Goal: Information Seeking & Learning: Find contact information

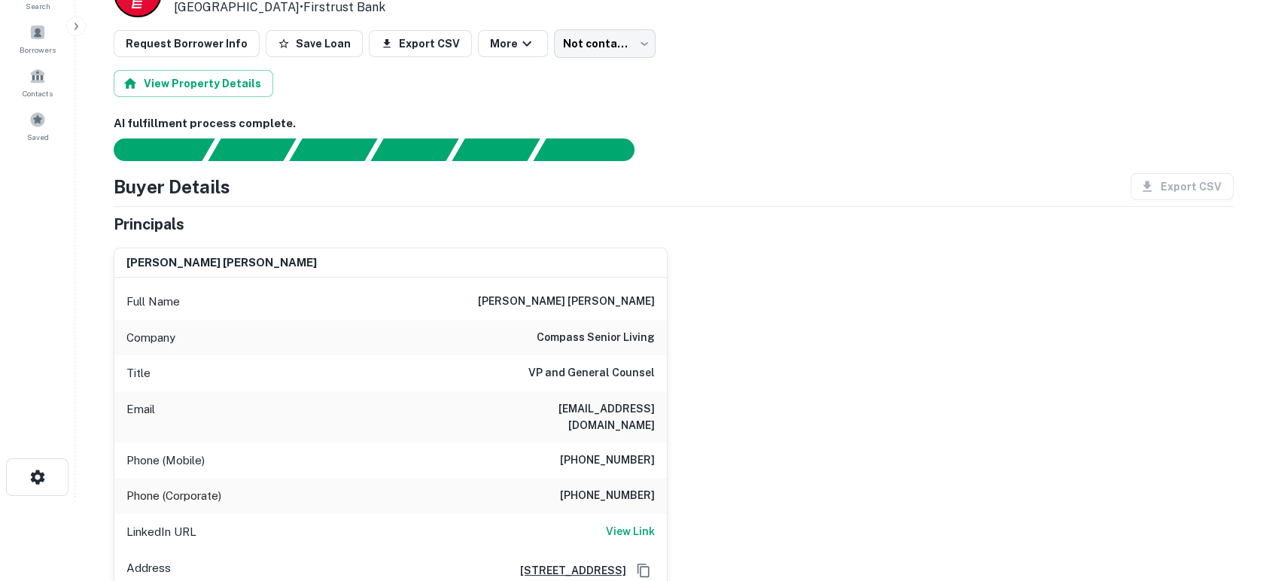
scroll to position [111, 0]
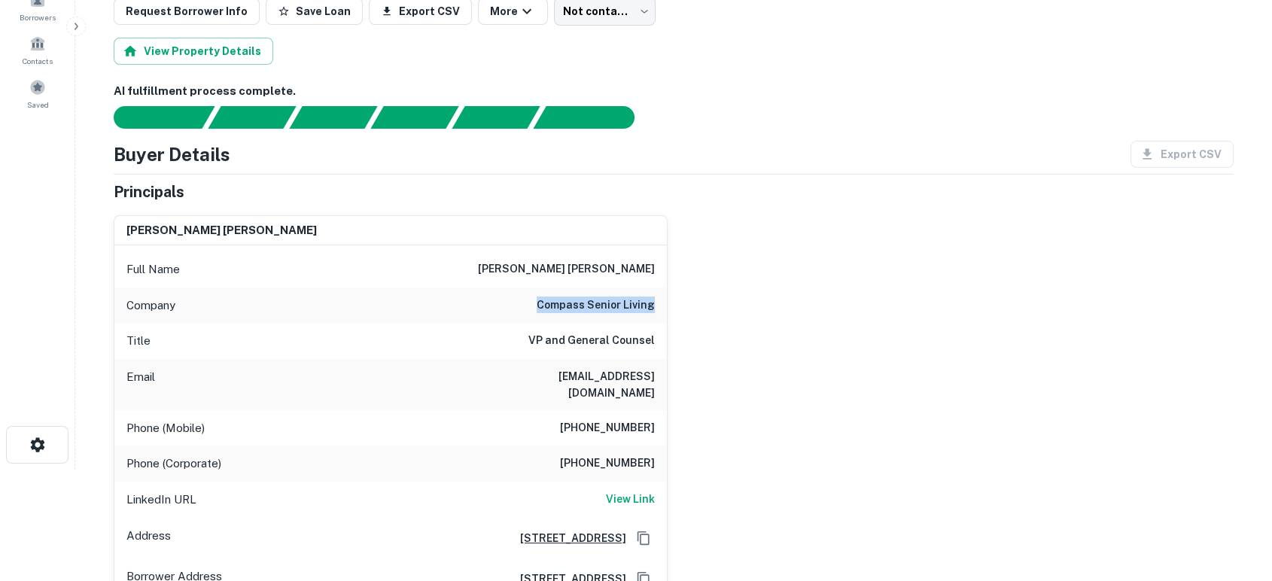
drag, startPoint x: 529, startPoint y: 300, endPoint x: 672, endPoint y: 294, distance: 143.2
click at [672, 294] on div "[PERSON_NAME] [PERSON_NAME] Full Name [PERSON_NAME] [PERSON_NAME] Company compa…" at bounding box center [668, 431] width 1132 height 456
copy h6 "compass senior living"
drag, startPoint x: 499, startPoint y: 373, endPoint x: 668, endPoint y: 367, distance: 169.5
click at [668, 367] on div "[PERSON_NAME] [PERSON_NAME] Full Name [PERSON_NAME] [PERSON_NAME] Company compa…" at bounding box center [668, 431] width 1132 height 456
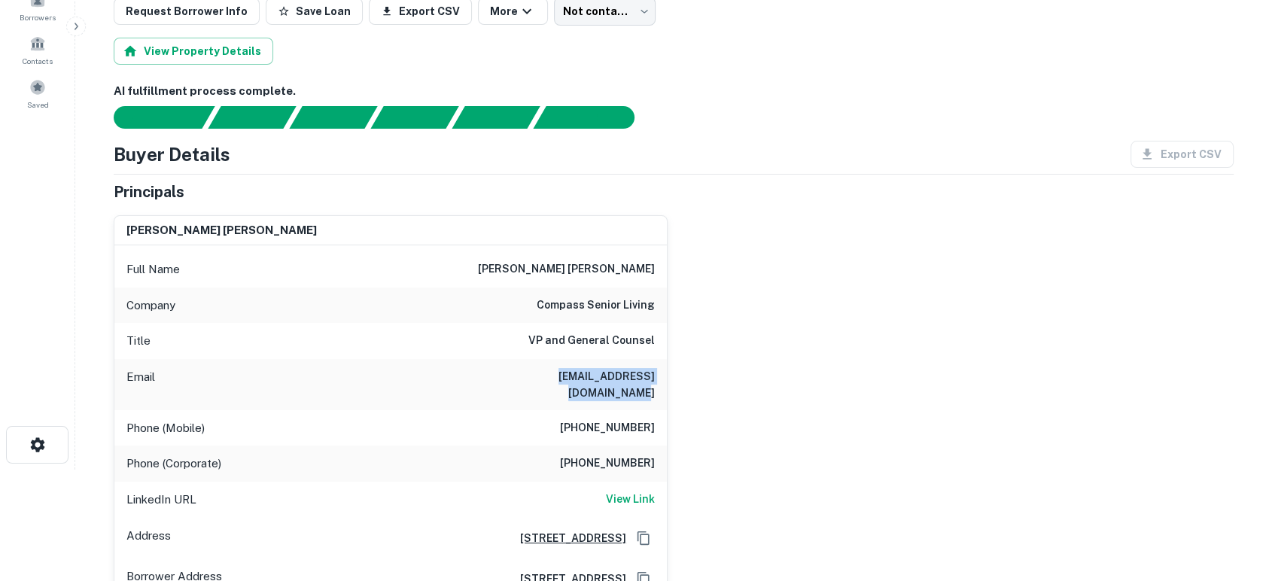
copy h6 "[EMAIL_ADDRESS][DOMAIN_NAME]"
drag, startPoint x: 566, startPoint y: 406, endPoint x: 656, endPoint y: 404, distance: 90.4
click at [656, 410] on div "Phone (Mobile) [PHONE_NUMBER]" at bounding box center [390, 428] width 553 height 36
copy h6 "(541) 914-2529"
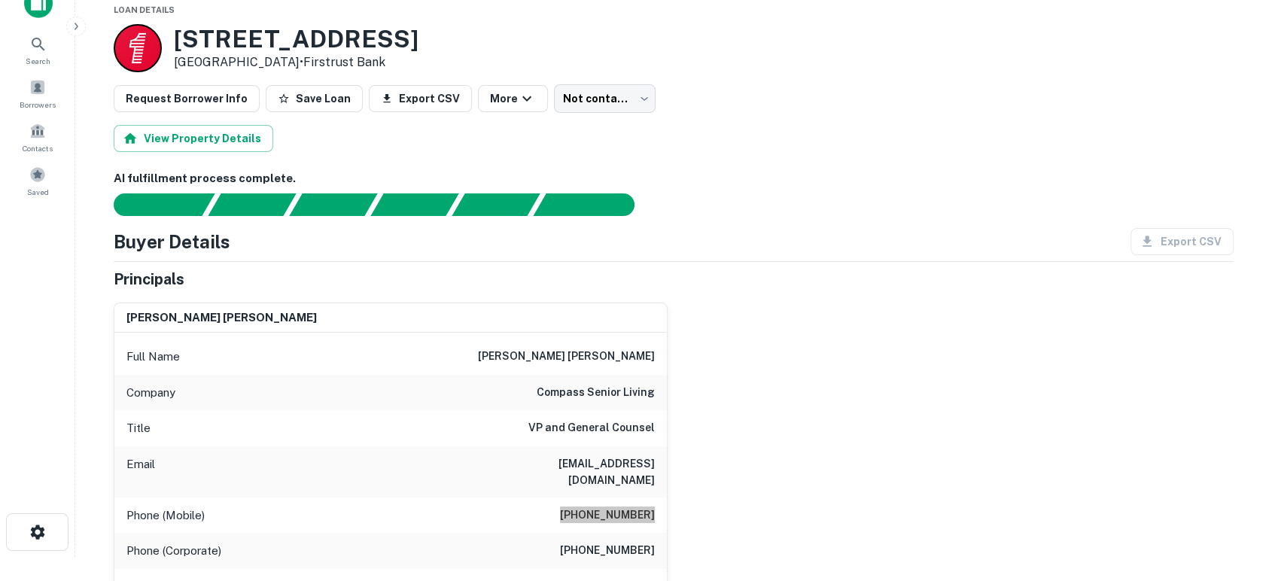
scroll to position [0, 0]
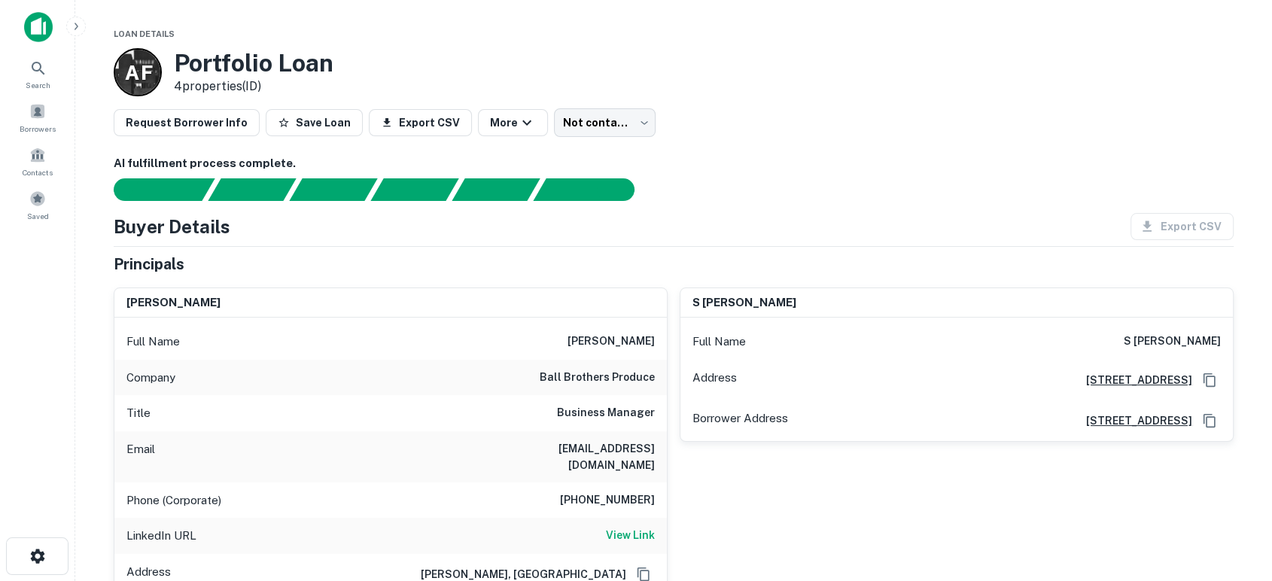
click at [742, 492] on div "s lance moss Full Name s lance moss Address 508 N 3470 E, Lewisville, ID 83431 …" at bounding box center [951, 456] width 566 height 361
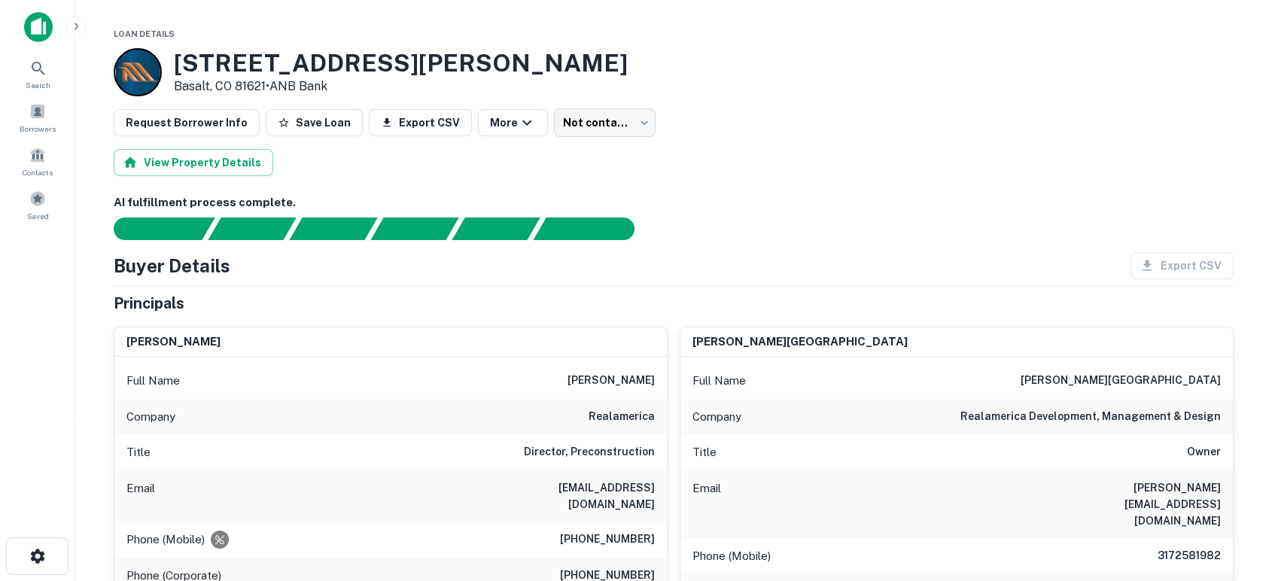
scroll to position [111, 0]
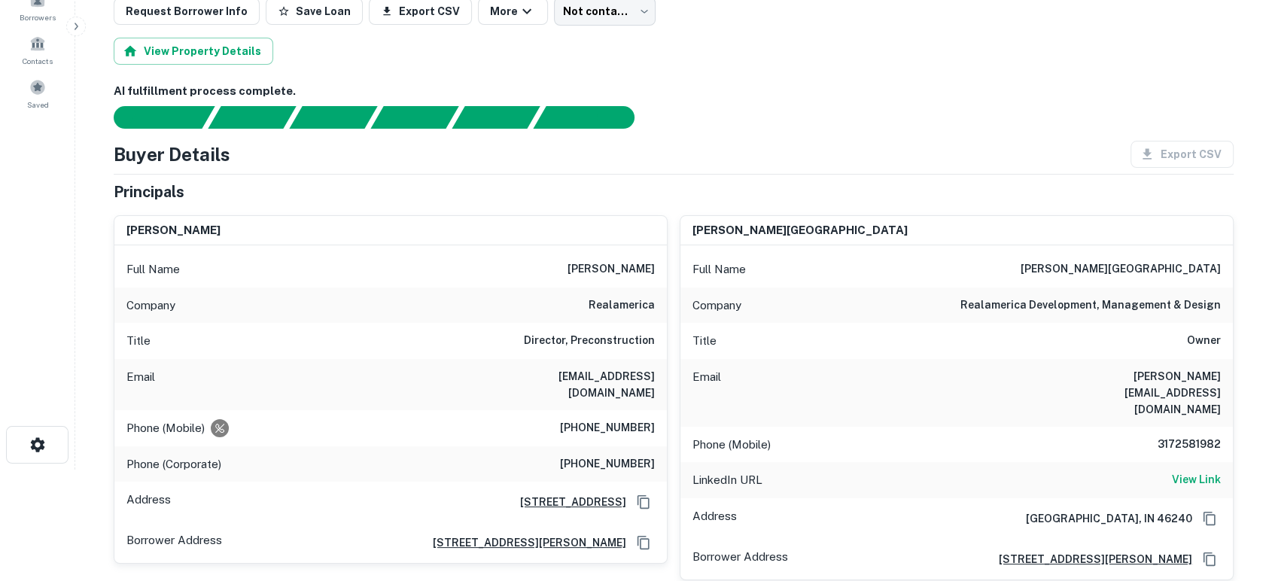
click at [827, 427] on div "Phone (Mobile) [PHONE_NUMBER]" at bounding box center [957, 445] width 553 height 36
click at [934, 112] on div at bounding box center [665, 117] width 1138 height 23
drag, startPoint x: 1072, startPoint y: 381, endPoint x: 1235, endPoint y: 367, distance: 163.2
copy h6 "[PERSON_NAME][EMAIL_ADDRESS][DOMAIN_NAME]"
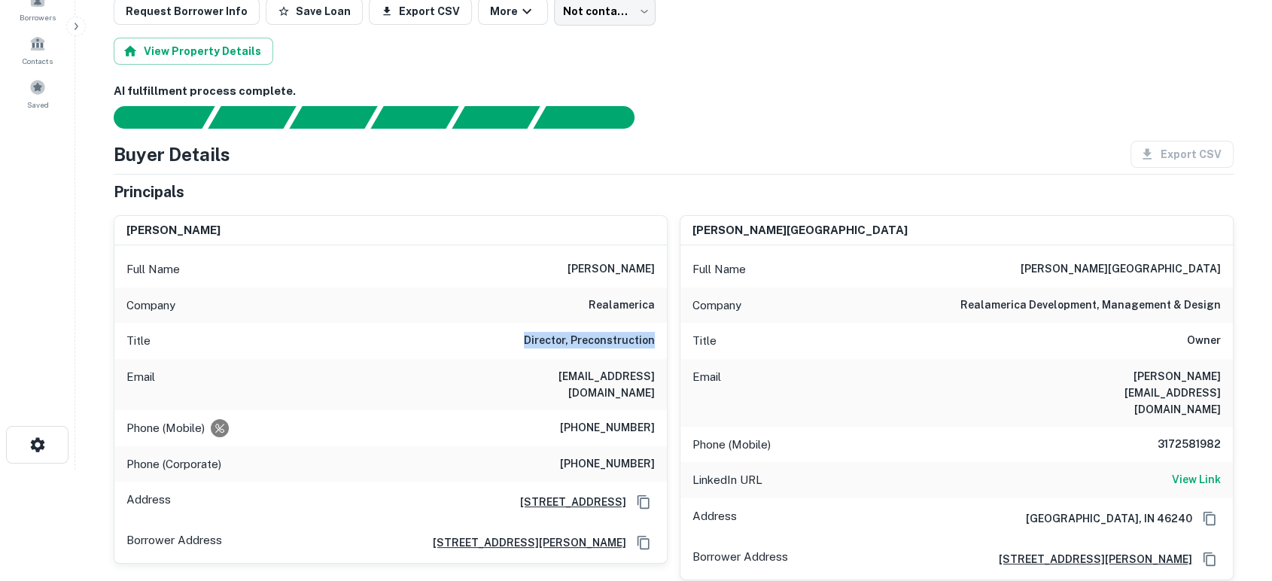
drag, startPoint x: 531, startPoint y: 343, endPoint x: 655, endPoint y: 337, distance: 123.6
click at [655, 337] on div "Title Director, Preconstruction" at bounding box center [390, 341] width 553 height 36
copy h6 "Director, Preconstruction"
drag, startPoint x: 525, startPoint y: 382, endPoint x: 664, endPoint y: 376, distance: 139.4
click at [664, 376] on div "Email [EMAIL_ADDRESS][DOMAIN_NAME]" at bounding box center [390, 384] width 553 height 51
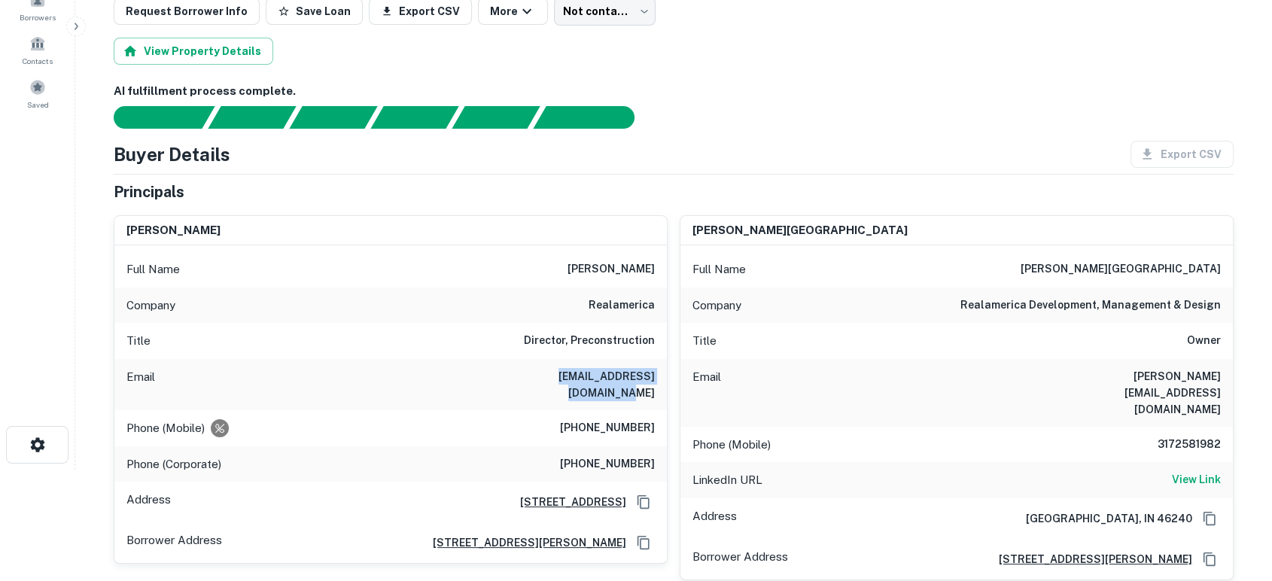
copy h6 "[EMAIL_ADDRESS][DOMAIN_NAME]"
